Goal: Complete application form

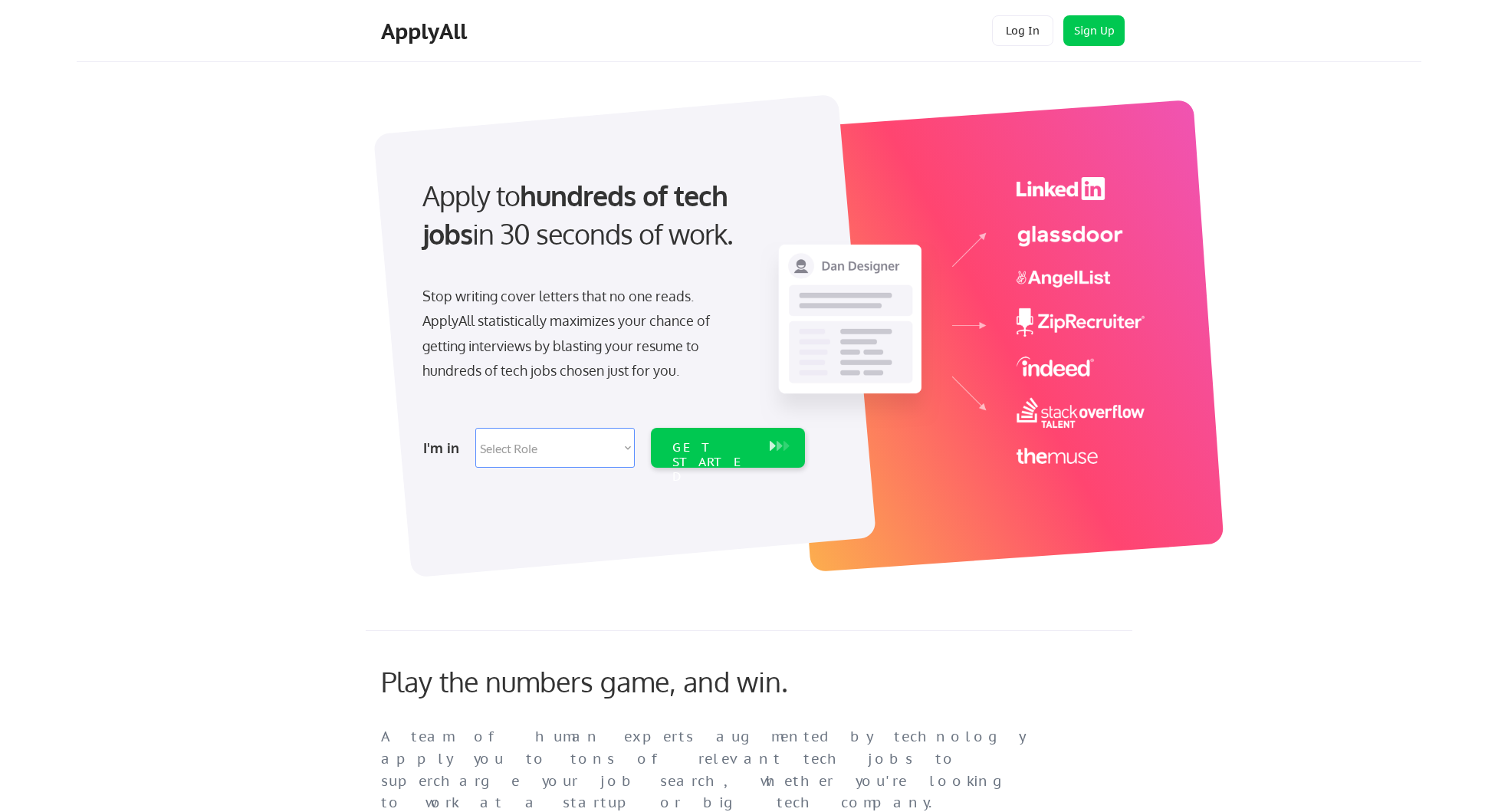
click at [506, 437] on select "Select Role Software Engineering Product Management Customer Success Sales UI/U…" at bounding box center [555, 448] width 159 height 40
select select ""sales0""
click at [475, 428] on select "Select Role Software Engineering Product Management Customer Success Sales UI/U…" at bounding box center [555, 448] width 159 height 40
select select ""sales0""
click at [691, 445] on div "GET STARTED" at bounding box center [714, 463] width 82 height 45
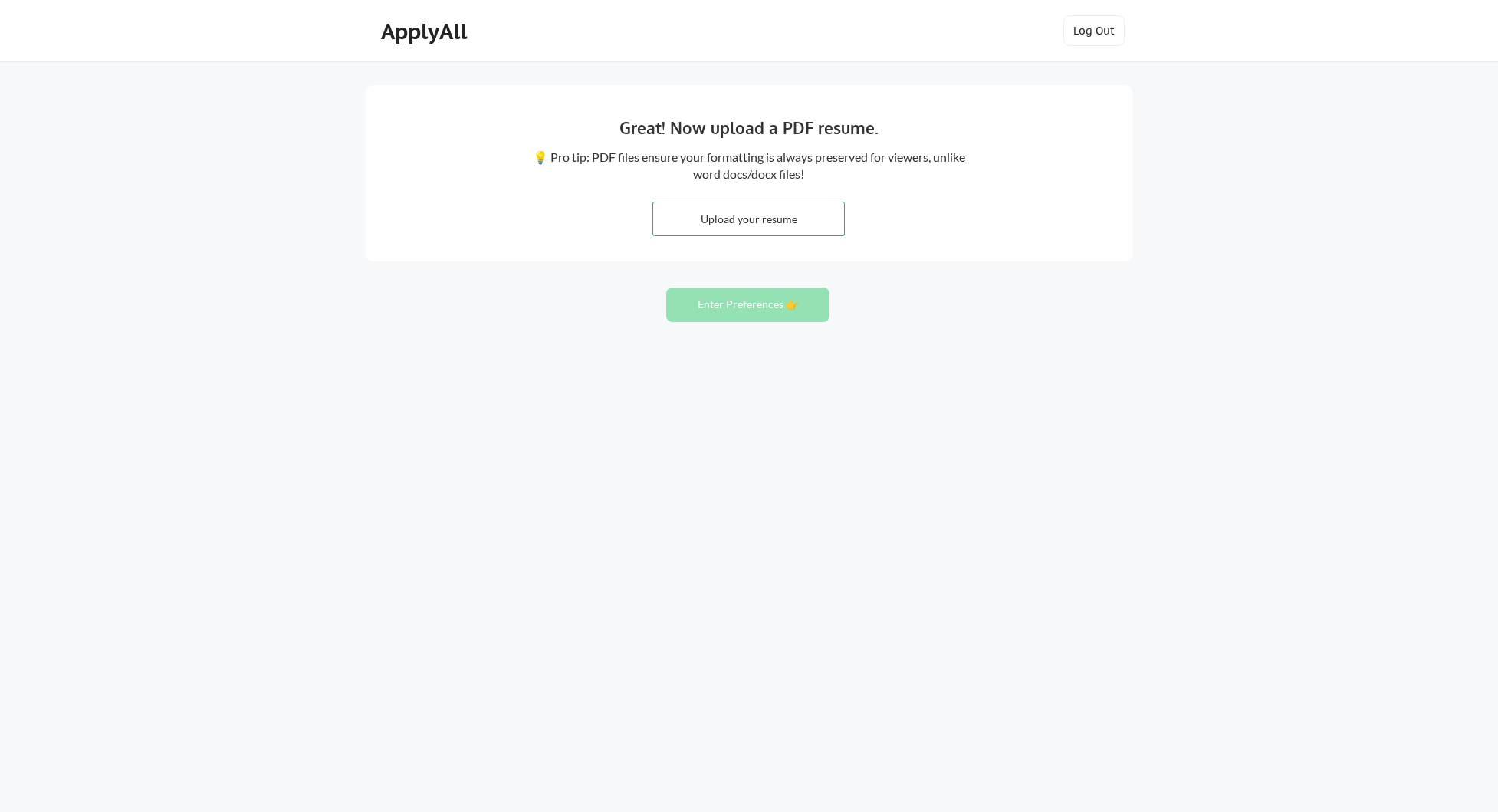
click at [734, 214] on input "file" at bounding box center [749, 218] width 191 height 33
type input "C:\fakepath\Michael Quarato CV.pdf"
click at [751, 312] on button "Enter Preferences 👉" at bounding box center [748, 304] width 163 height 35
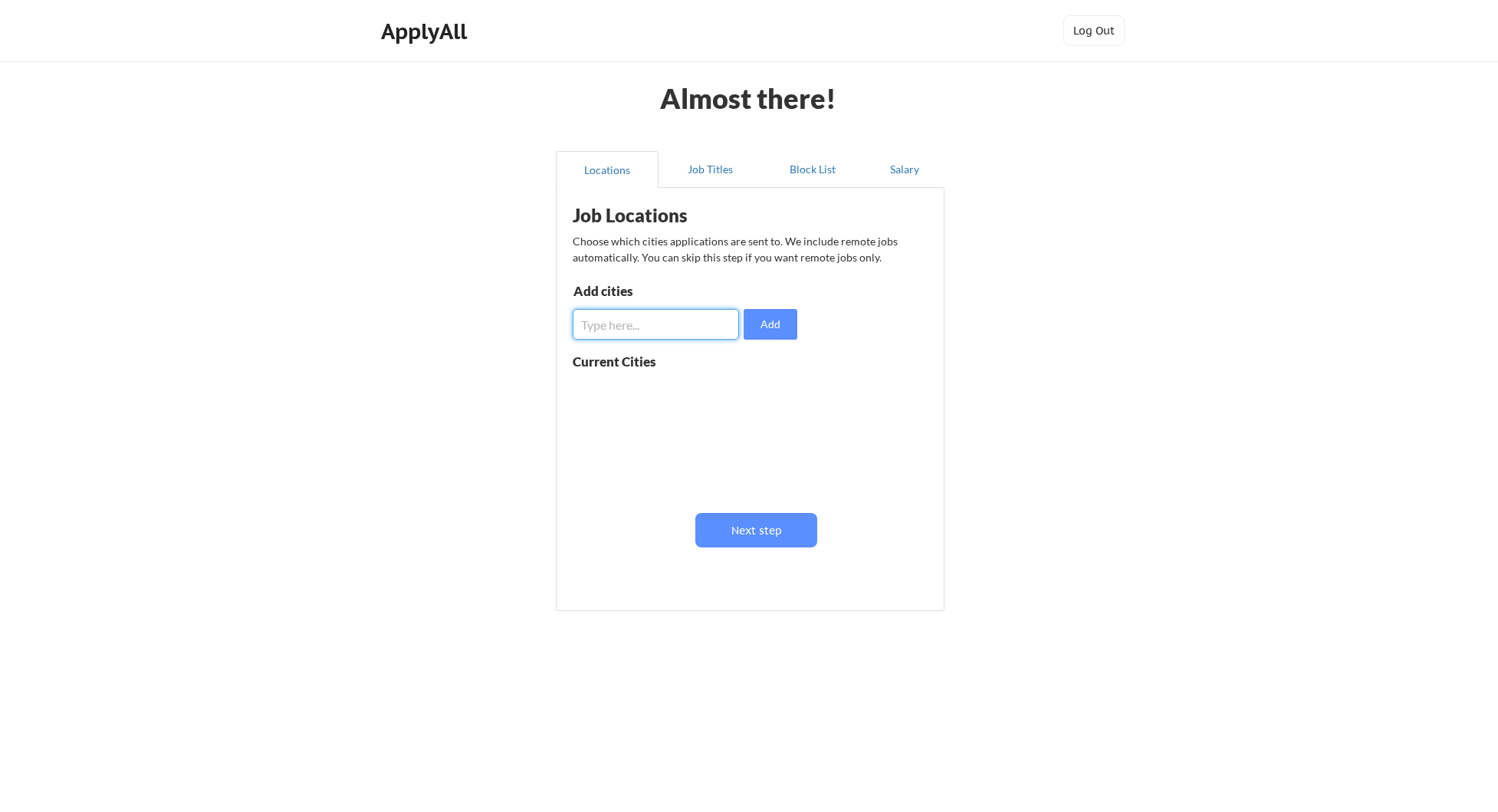
click at [665, 330] on input "input" at bounding box center [656, 324] width 167 height 30
click at [674, 324] on input "input" at bounding box center [656, 324] width 167 height 30
click at [601, 176] on button "Locations" at bounding box center [607, 169] width 103 height 37
click at [623, 329] on input "input" at bounding box center [656, 324] width 167 height 30
type input "east hanover"
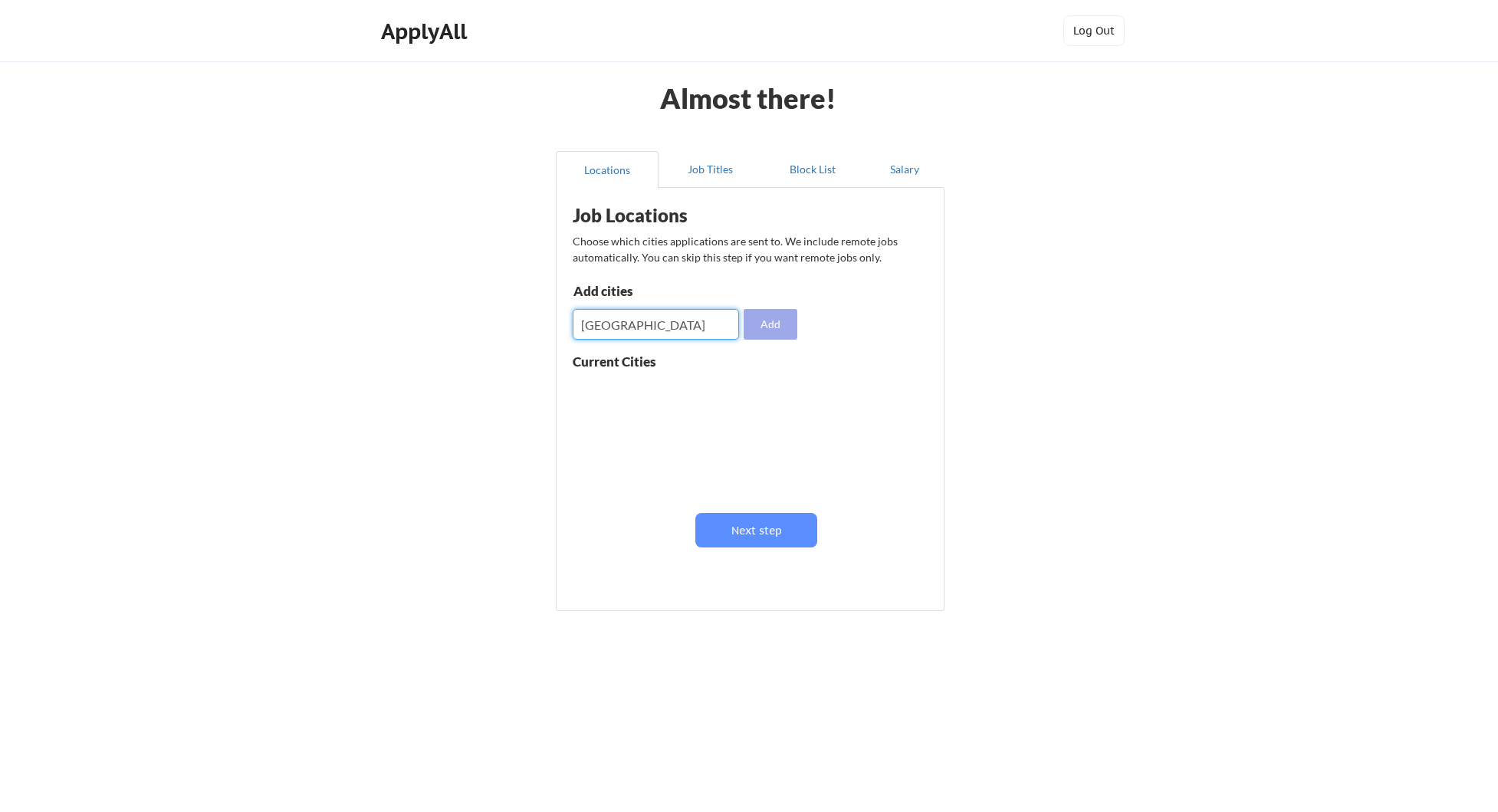
click at [788, 330] on button "Add" at bounding box center [771, 324] width 54 height 30
click at [748, 393] on button at bounding box center [750, 391] width 12 height 12
click at [676, 324] on input "input" at bounding box center [656, 324] width 167 height 30
type input "east hanover, new jersey"
click at [785, 323] on button "Add" at bounding box center [771, 324] width 54 height 30
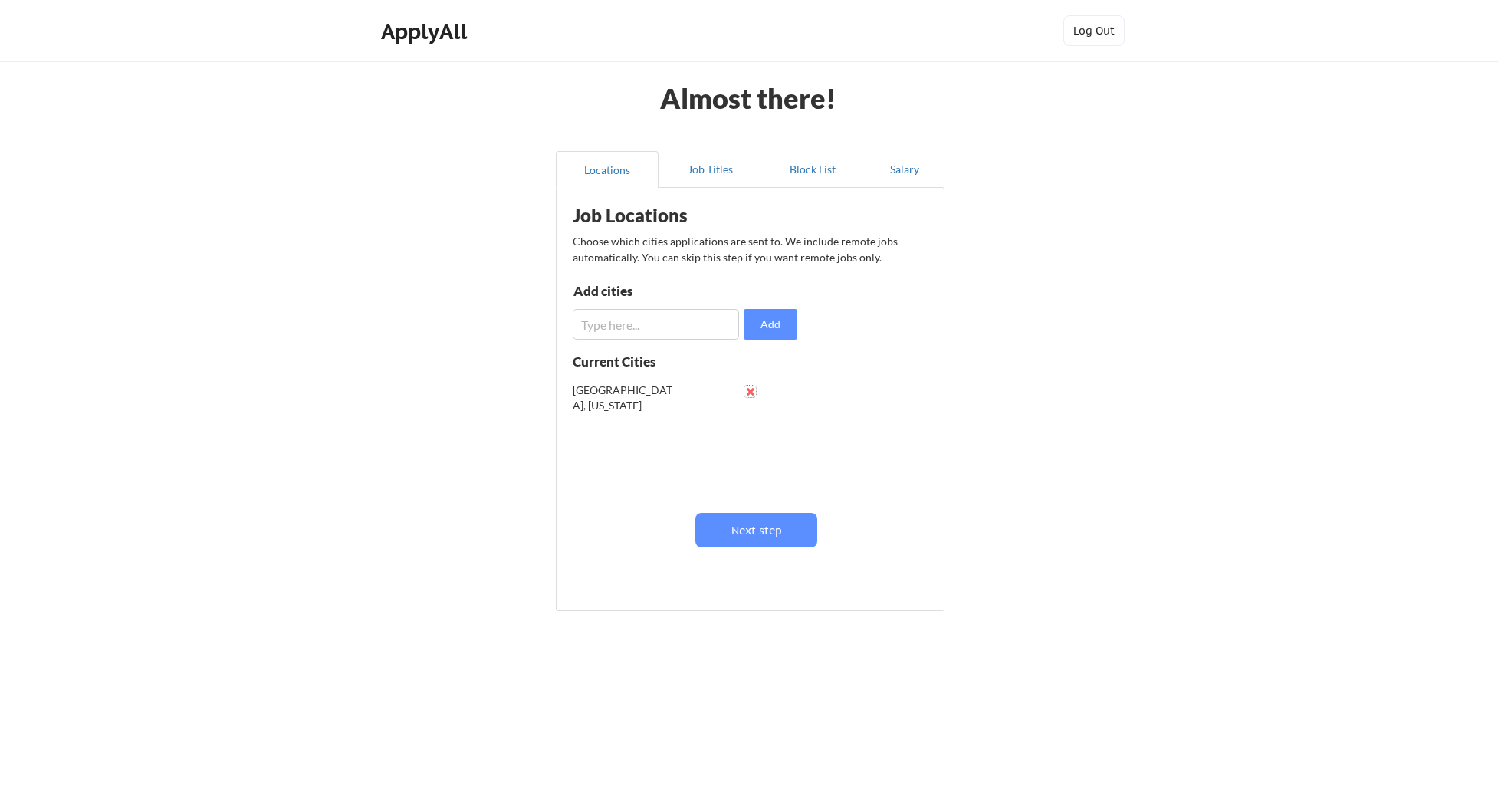
click at [750, 388] on button at bounding box center [750, 391] width 12 height 12
click at [767, 540] on button "Next step" at bounding box center [757, 530] width 122 height 35
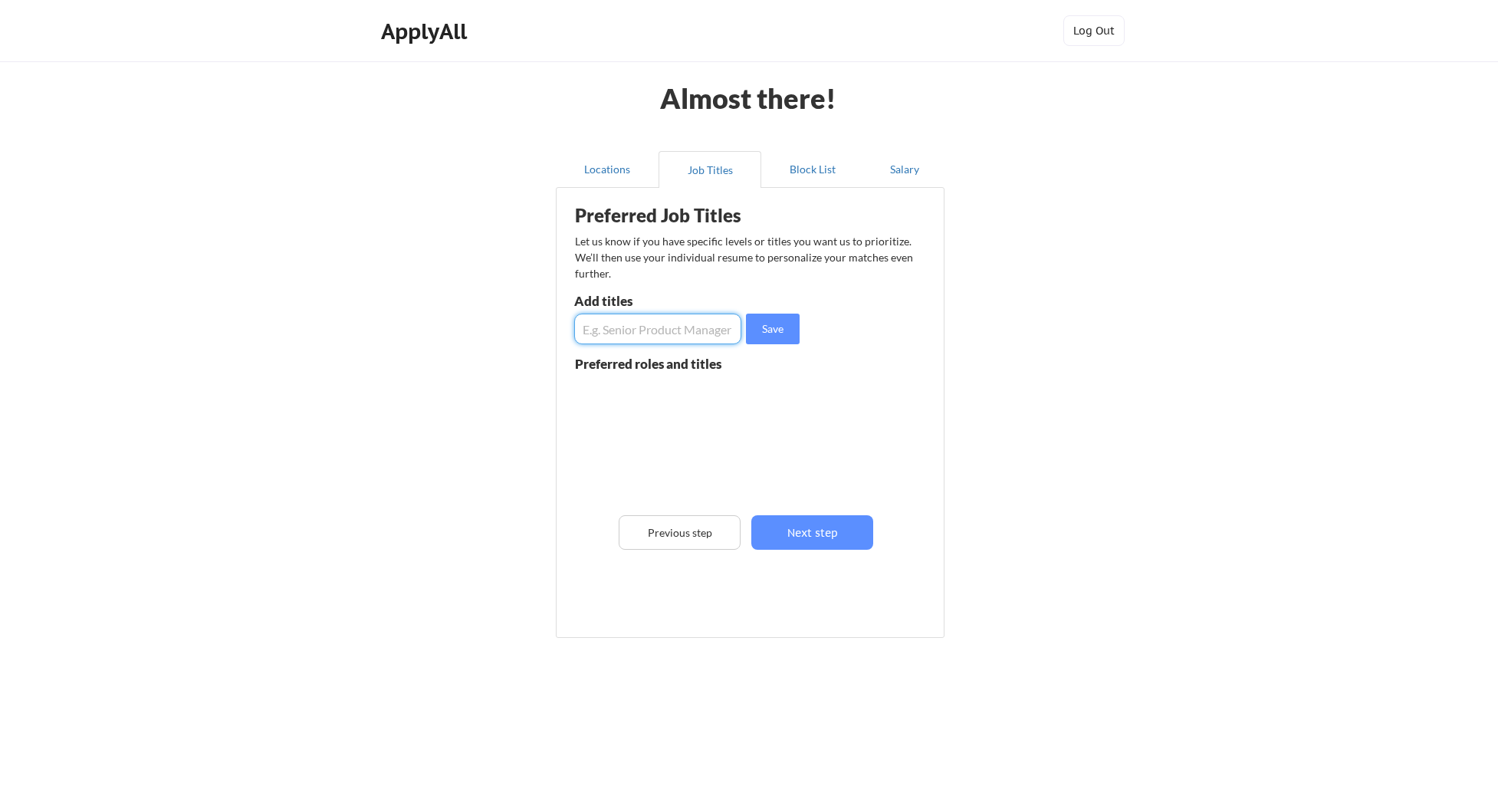
click at [659, 329] on input "input" at bounding box center [657, 329] width 167 height 30
type input "o"
type input "sales manager"
click at [775, 329] on button "Save" at bounding box center [773, 329] width 54 height 30
click at [707, 334] on input "input" at bounding box center [657, 329] width 167 height 30
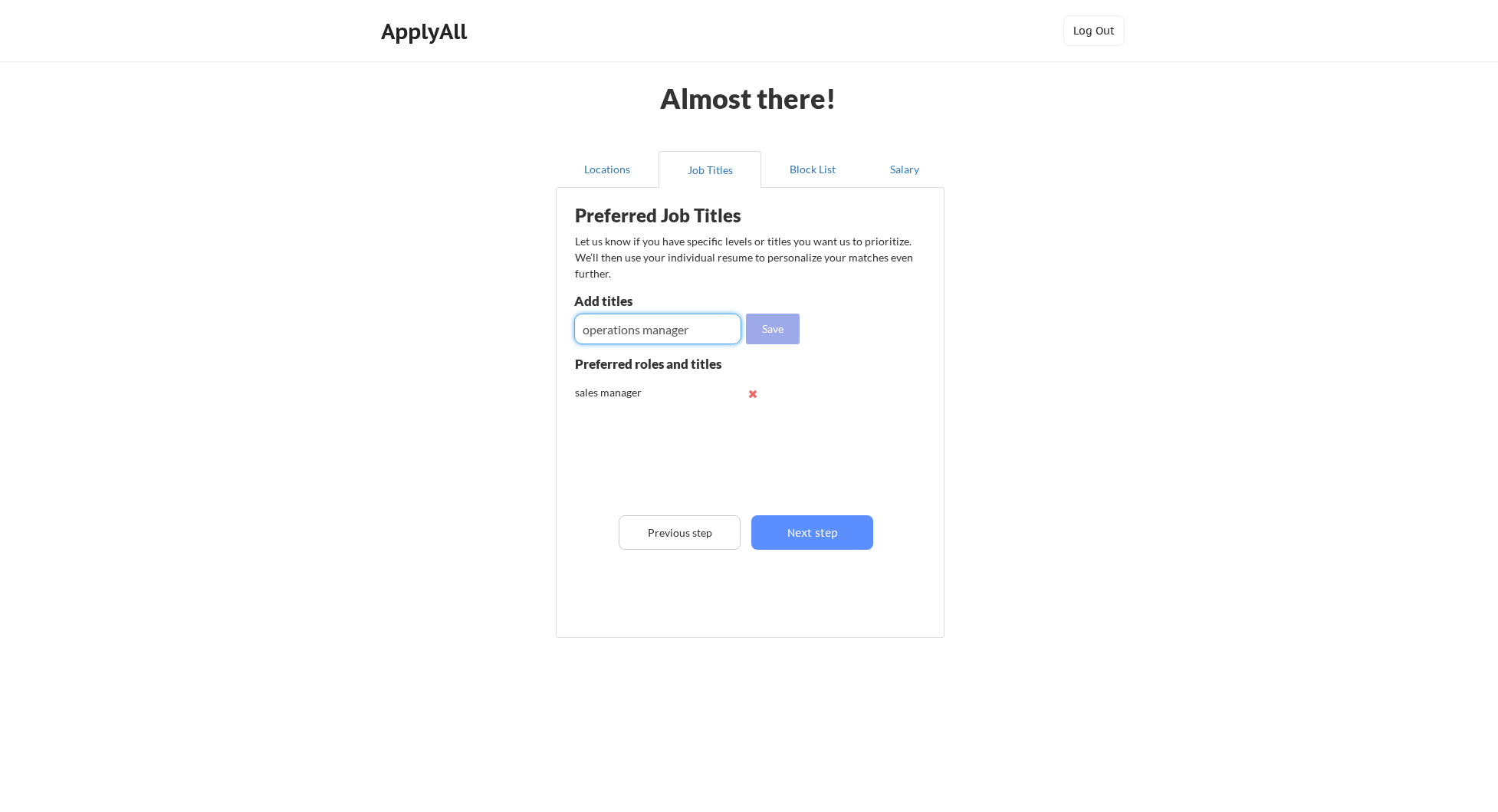
type input "operations manager"
click at [787, 338] on button "Save" at bounding box center [773, 329] width 54 height 30
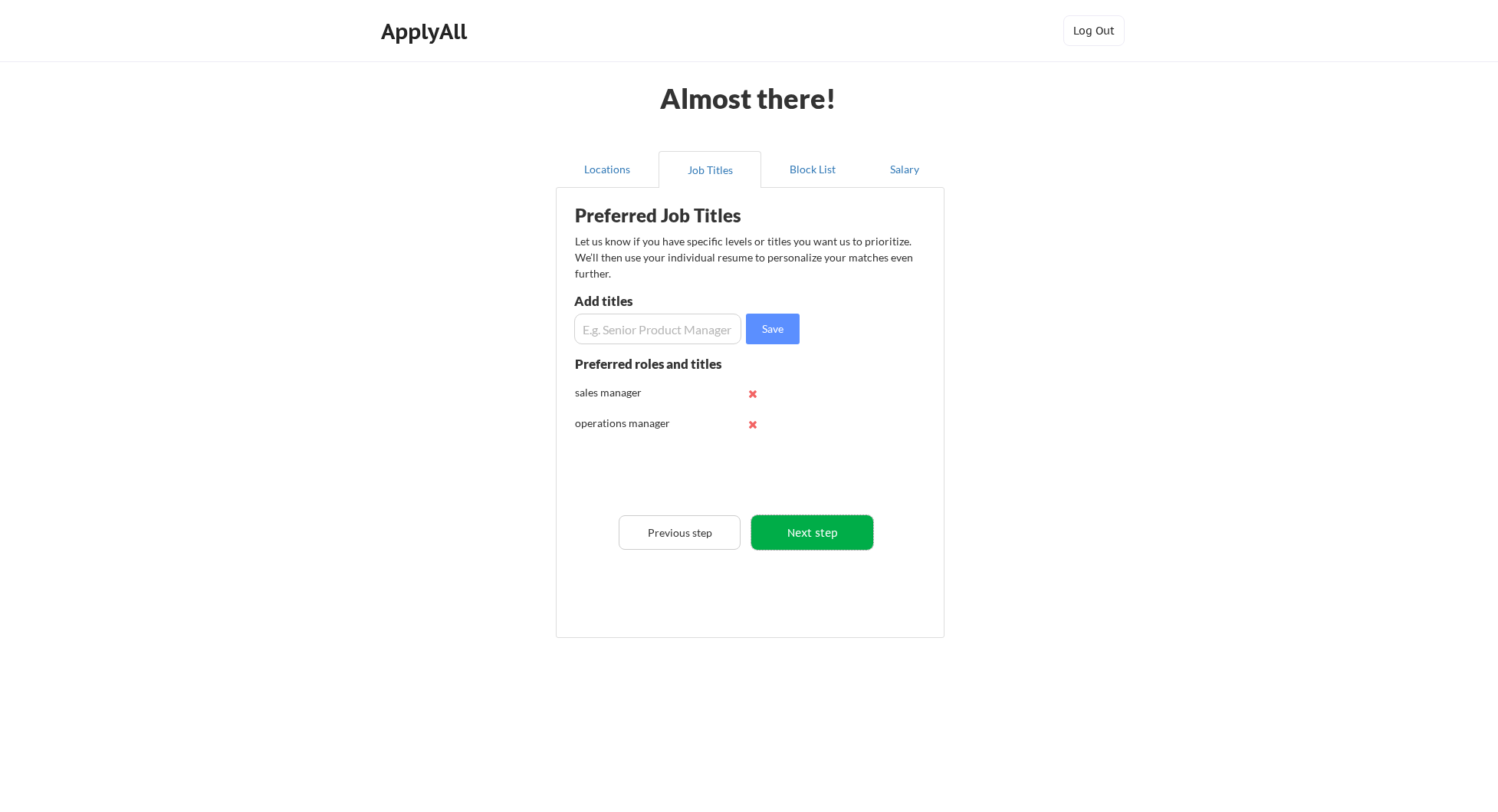
click at [825, 532] on button "Next step" at bounding box center [812, 533] width 122 height 35
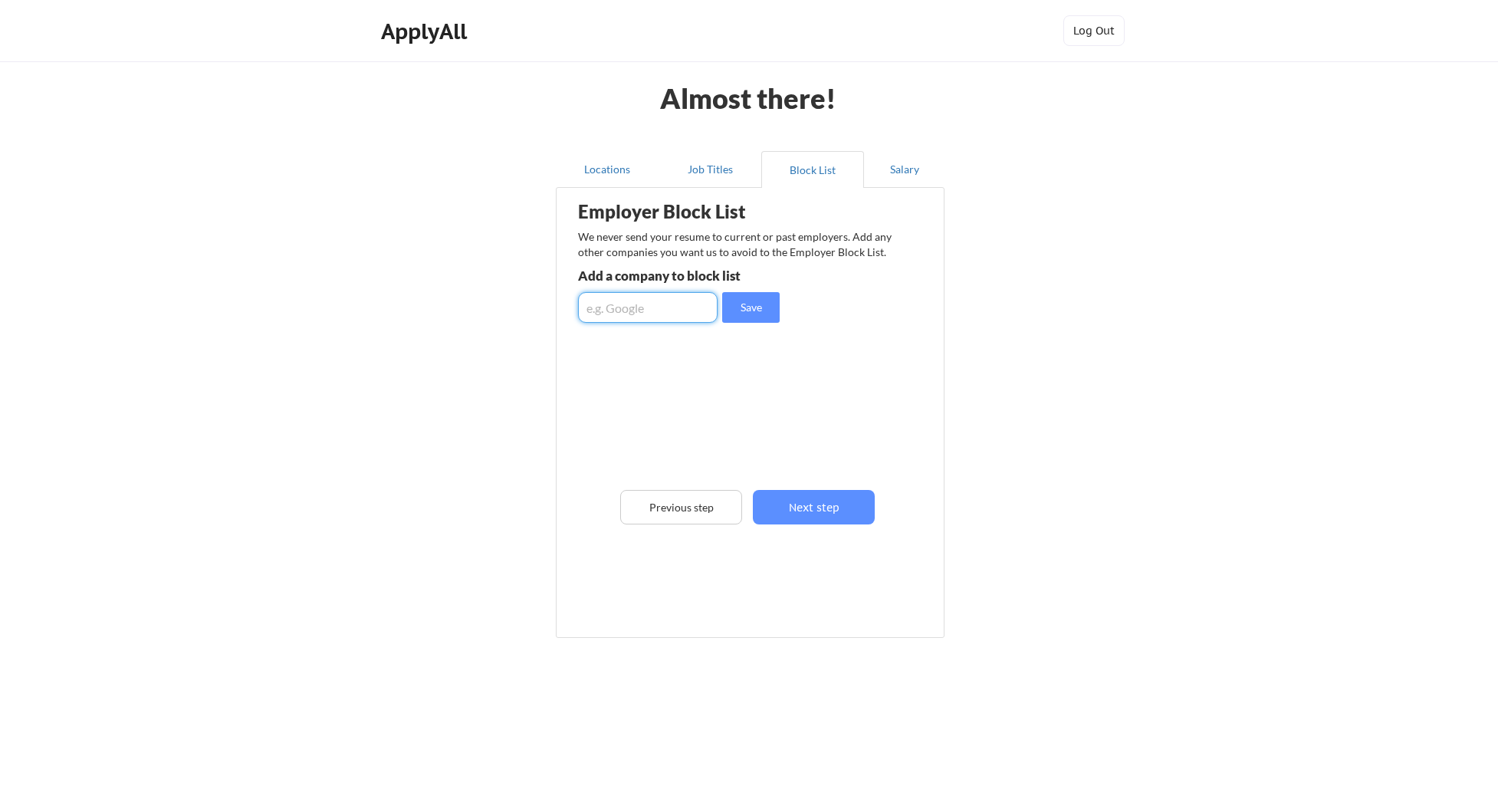
click at [629, 318] on input "input" at bounding box center [648, 307] width 140 height 30
type input "enterprise holdings"
drag, startPoint x: 766, startPoint y: 302, endPoint x: 775, endPoint y: 302, distance: 9.0
click at [772, 302] on button "Save" at bounding box center [751, 307] width 57 height 30
click at [655, 312] on input "input" at bounding box center [648, 307] width 140 height 30
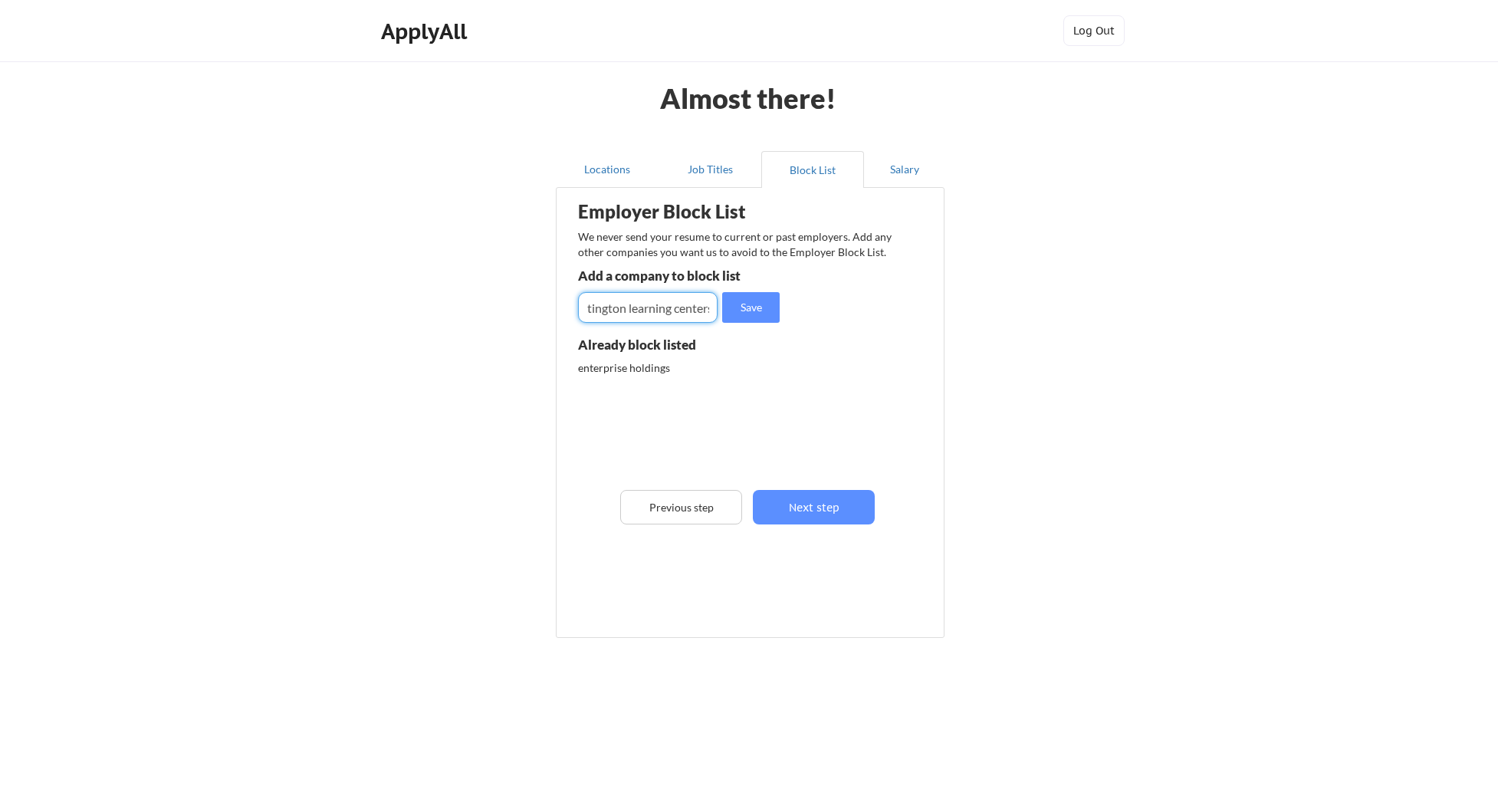
scroll to position [0, 25]
type input "huntington learning centers"
click at [756, 307] on button "Save" at bounding box center [751, 307] width 57 height 30
click at [815, 511] on button "Next step" at bounding box center [814, 507] width 122 height 35
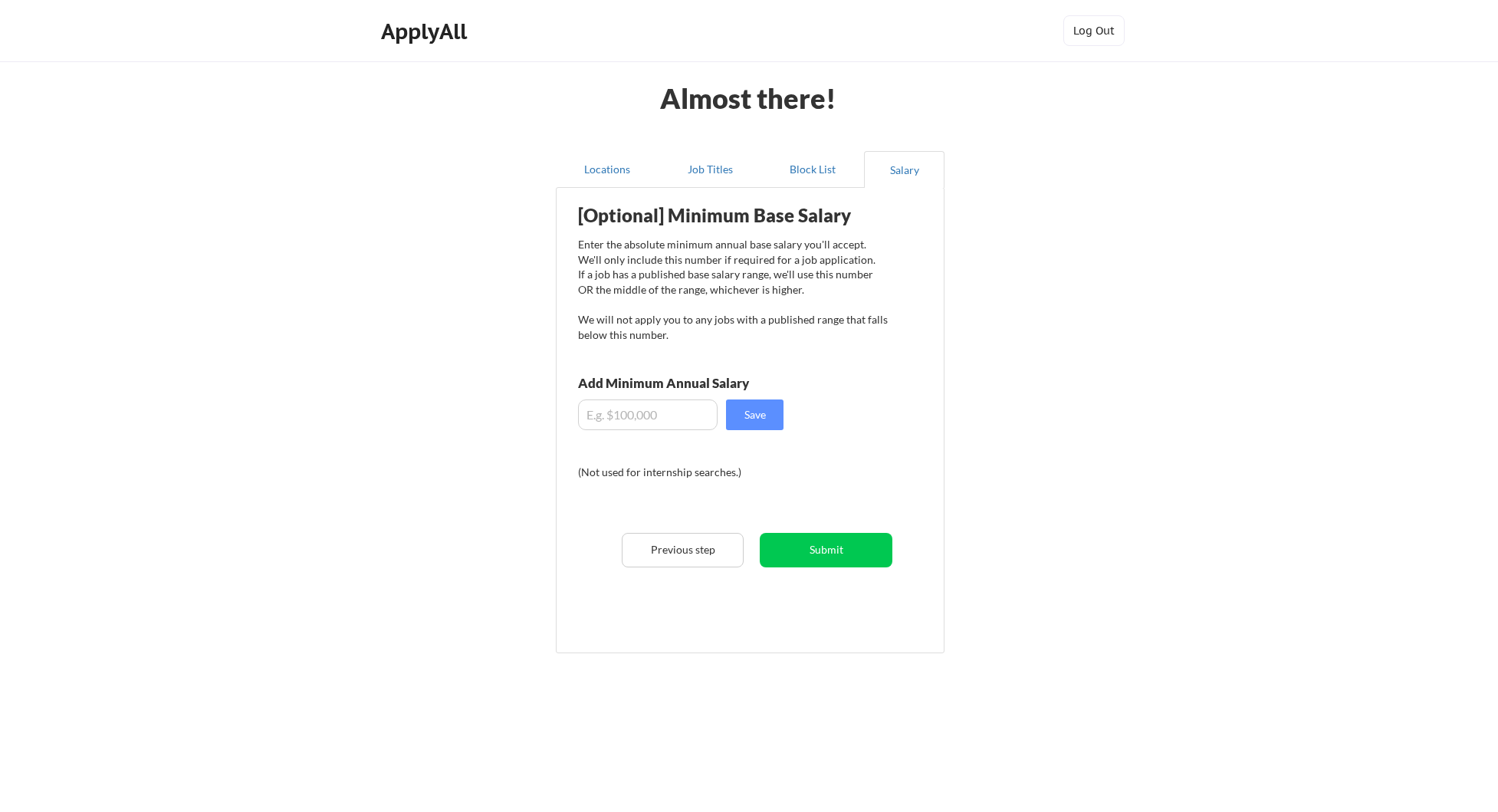
click at [649, 414] on input "input" at bounding box center [648, 415] width 140 height 30
type input "$100,000"
click at [761, 408] on button "Save" at bounding box center [755, 415] width 57 height 30
click at [833, 549] on button "Submit" at bounding box center [826, 550] width 133 height 35
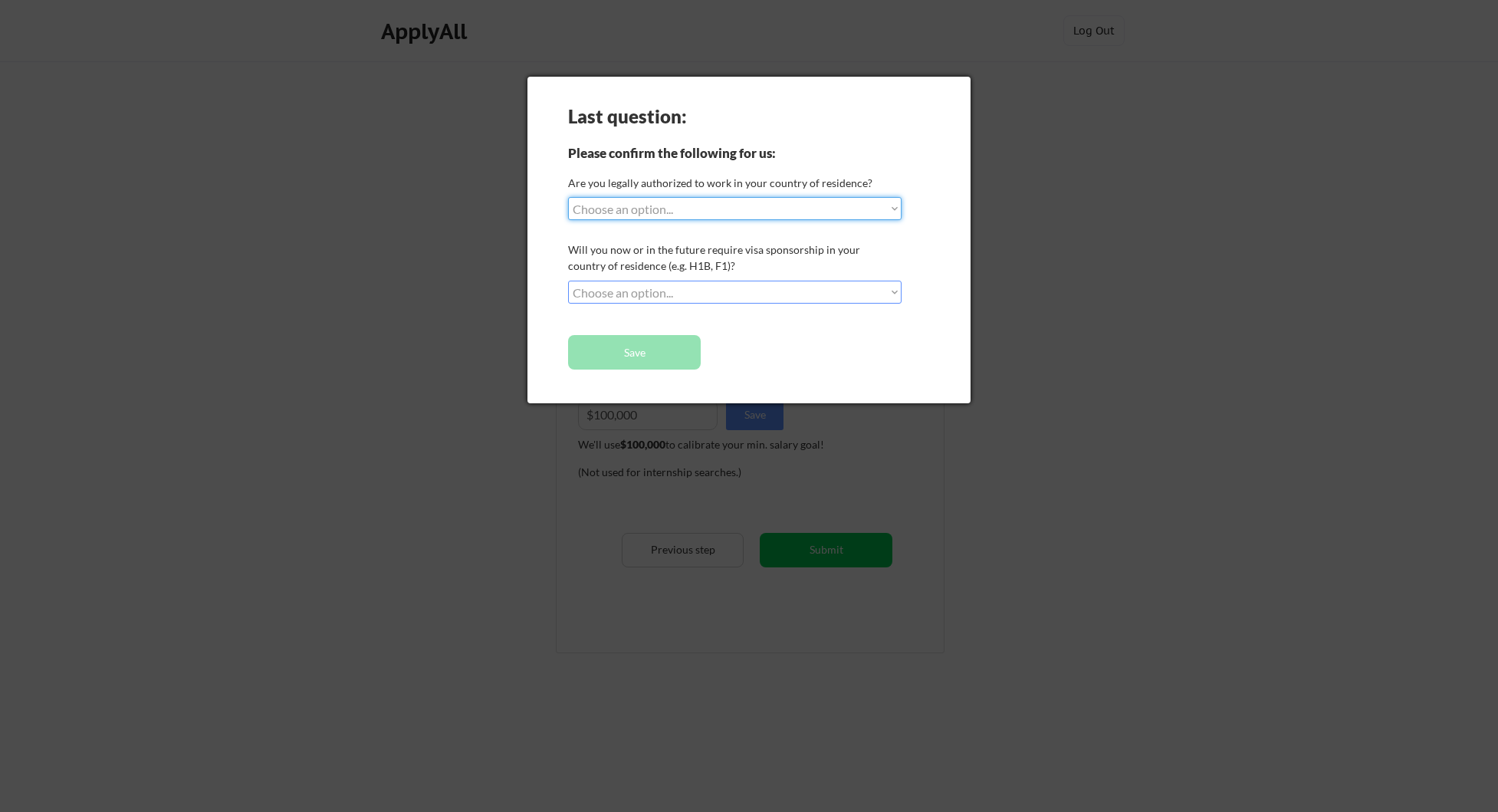
click at [604, 210] on select "Choose an option... Yes, I am a US Citizen Yes, I am a Canadian Citizen Yes, I …" at bounding box center [735, 209] width 334 height 23
select select ""yes__i_am_a_us_citizen""
click at [569, 197] on select "Choose an option... Yes, I am a US Citizen Yes, I am a Canadian Citizen Yes, I …" at bounding box center [735, 209] width 334 height 23
click at [645, 293] on select "Choose an option... No, I will not need sponsorship Yes, I will need sponsorship" at bounding box center [735, 292] width 334 height 23
select select ""no__i_will_not_need_sponsorship""
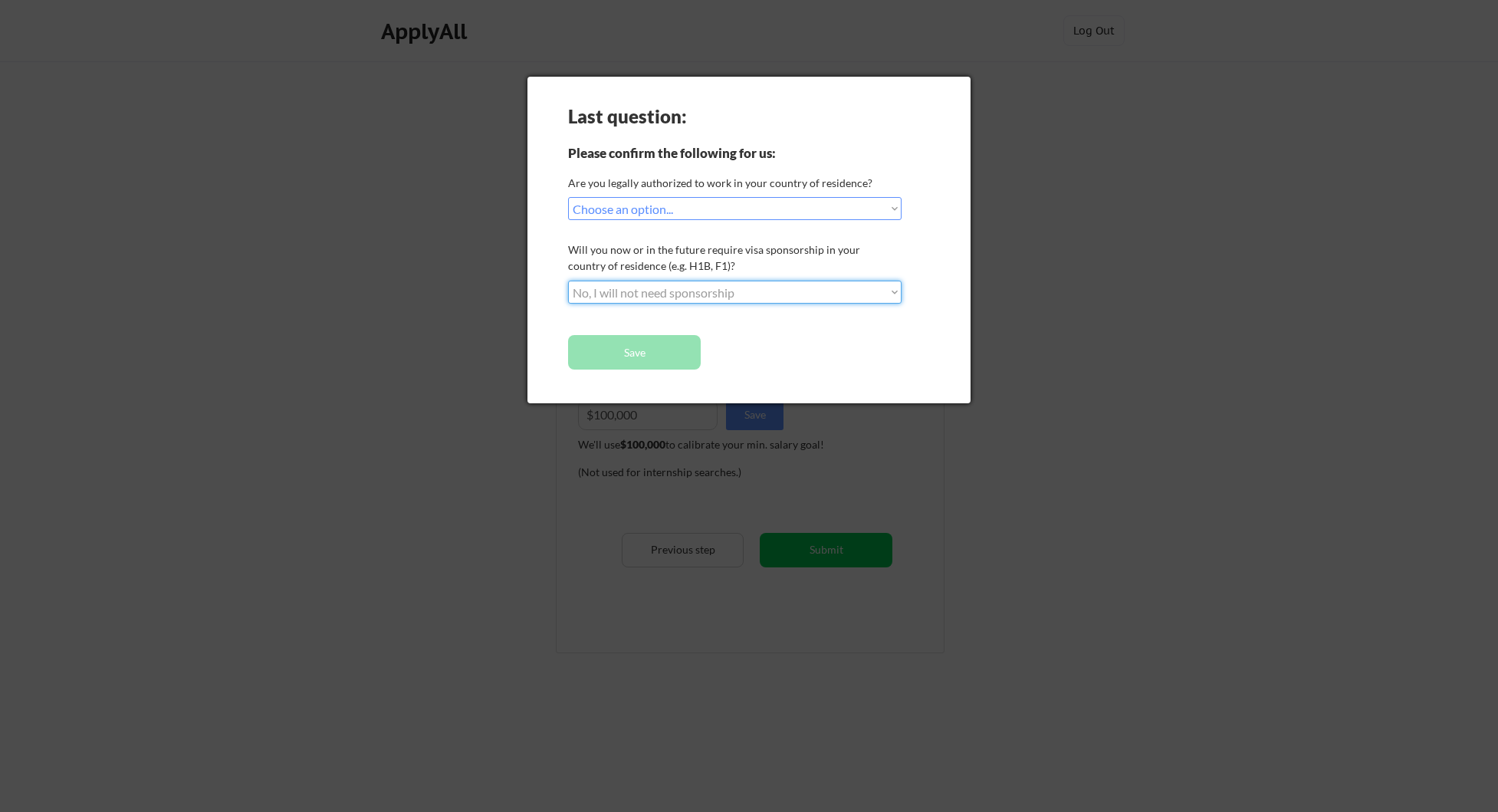
click at [569, 280] on select "Choose an option... No, I will not need sponsorship Yes, I will need sponsorship" at bounding box center [735, 292] width 334 height 23
click at [653, 355] on button "Save" at bounding box center [635, 352] width 133 height 35
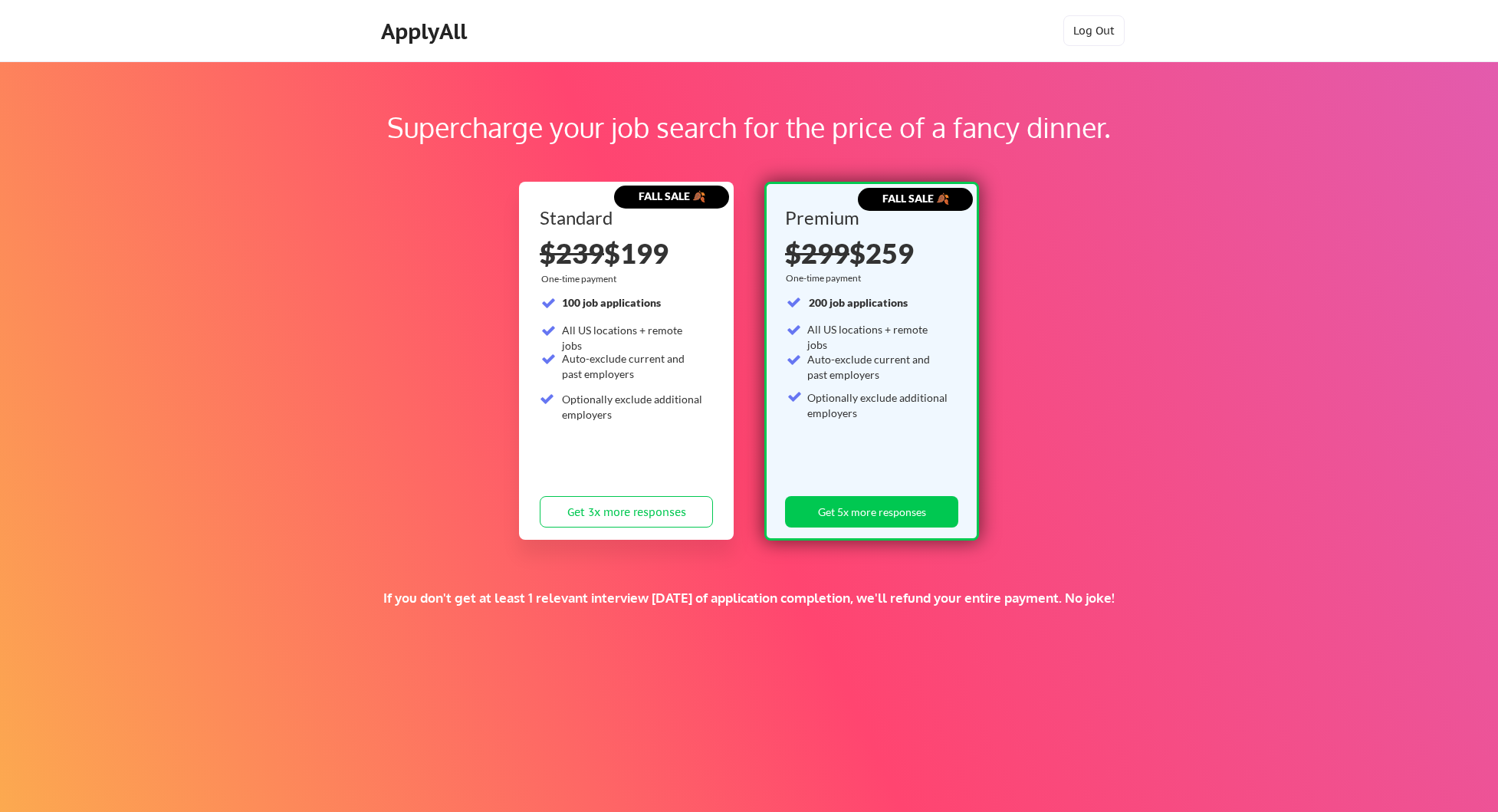
drag, startPoint x: 618, startPoint y: 211, endPoint x: 622, endPoint y: 201, distance: 10.8
click at [622, 201] on div "FALL SALE 🍂 Standard $239 $199 One-time payment 100 job applications All US loc…" at bounding box center [627, 361] width 215 height 358
click at [360, 269] on div "Supercharge your job search for the price of a fancy dinner. FALL SALE 🍂 Standa…" at bounding box center [749, 481] width 1498 height 838
click at [1110, 35] on button "Log Out" at bounding box center [1094, 30] width 62 height 30
